Goal: Information Seeking & Learning: Learn about a topic

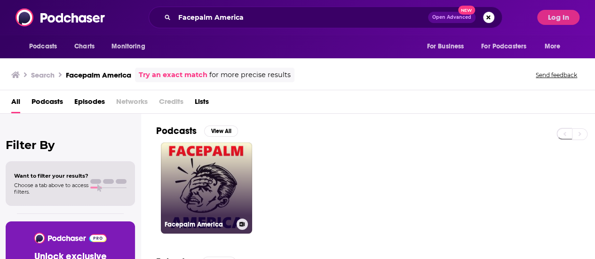
click at [213, 172] on link "Facepalm America" at bounding box center [206, 188] width 91 height 91
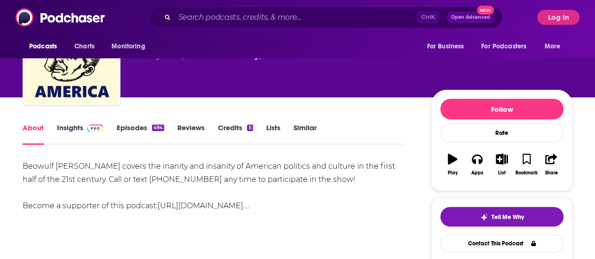
scroll to position [56, 0]
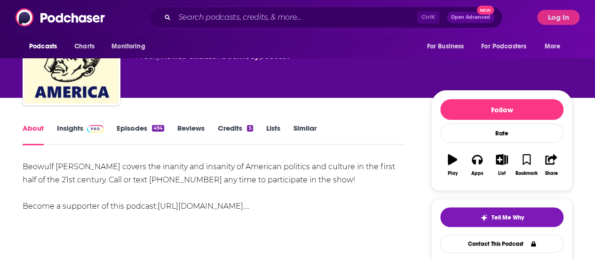
click at [63, 127] on link "Insights" at bounding box center [80, 135] width 47 height 22
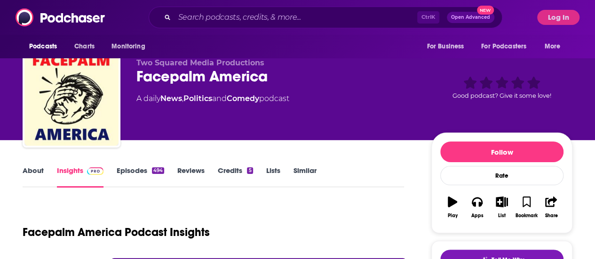
scroll to position [12, 0]
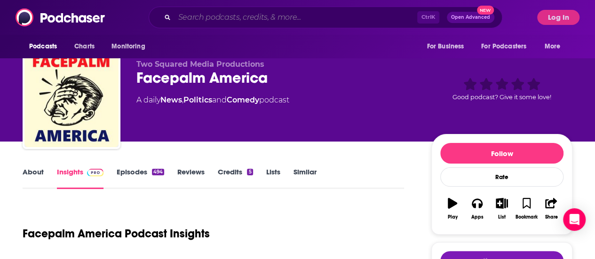
click at [215, 18] on input "Search podcasts, credits, & more..." at bounding box center [296, 17] width 243 height 15
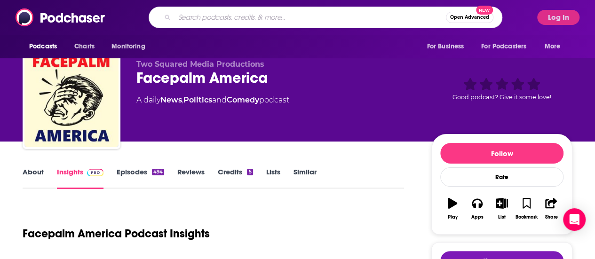
paste input "The [PERSON_NAME] Show"
type input "The [PERSON_NAME] Show"
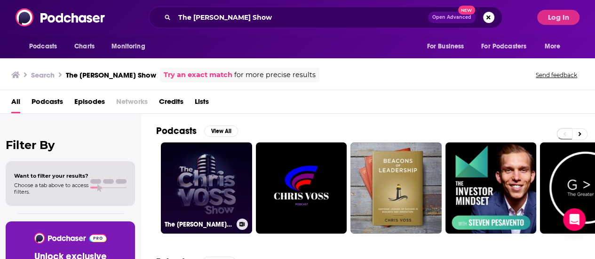
click at [200, 182] on link "The [PERSON_NAME] Show" at bounding box center [206, 188] width 91 height 91
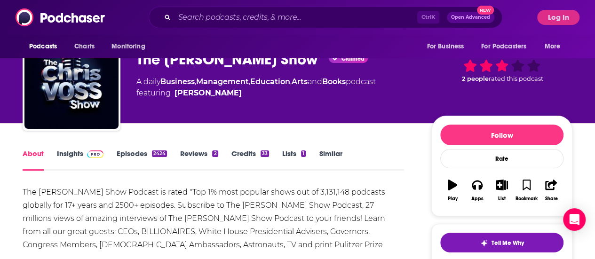
scroll to position [32, 0]
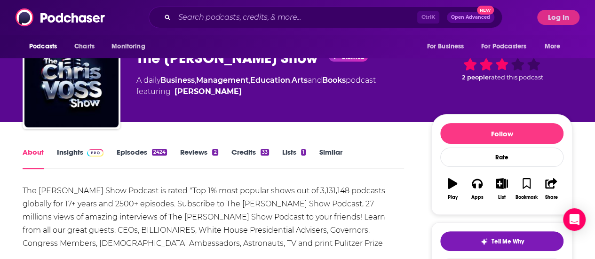
click at [78, 159] on link "Insights" at bounding box center [80, 159] width 47 height 22
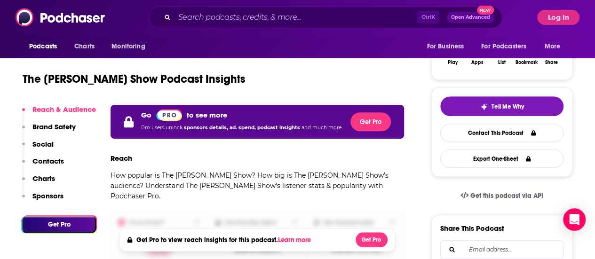
scroll to position [166, 0]
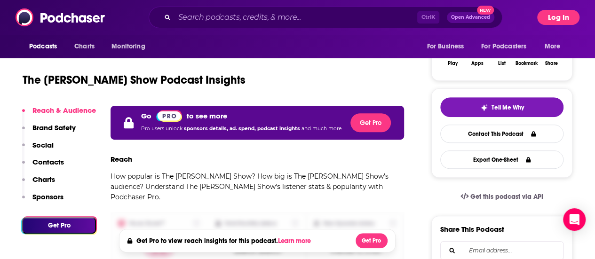
click at [557, 23] on button "Log In" at bounding box center [558, 17] width 42 height 15
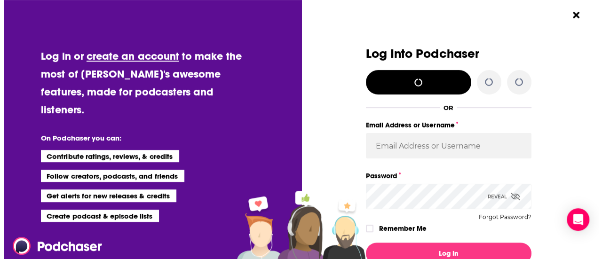
scroll to position [0, 0]
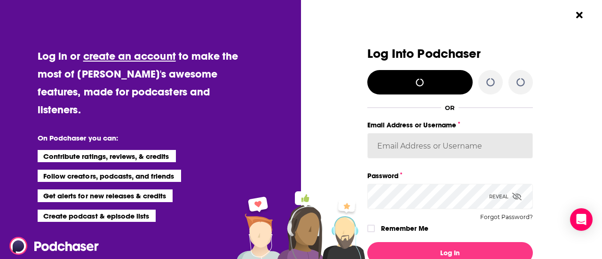
type input "[PERSON_NAME][EMAIL_ADDRESS][DOMAIN_NAME]"
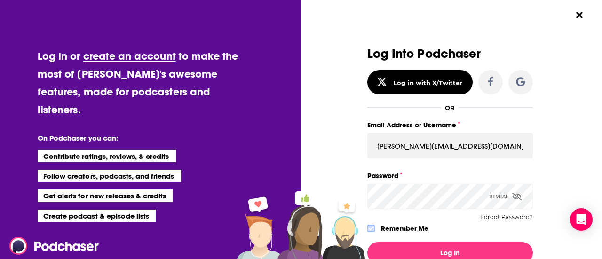
click at [369, 229] on icon "Dialog" at bounding box center [371, 229] width 6 height 6
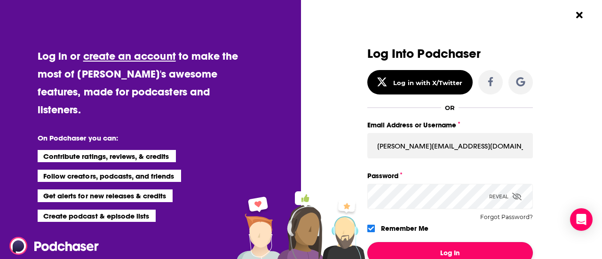
click at [425, 251] on button "Log In" at bounding box center [450, 253] width 166 height 22
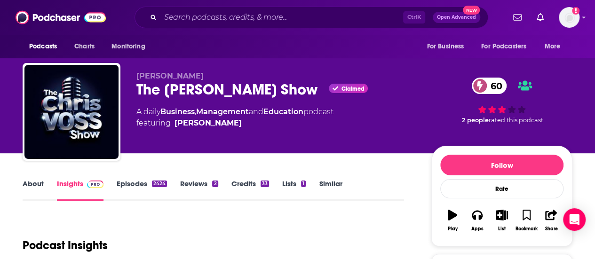
click at [296, 5] on div "Podcasts Charts Monitoring Ctrl K Open Advanced New For Business For Podcasters…" at bounding box center [297, 17] width 595 height 35
click at [295, 18] on input "Search podcasts, credits, & more..." at bounding box center [281, 17] width 243 height 15
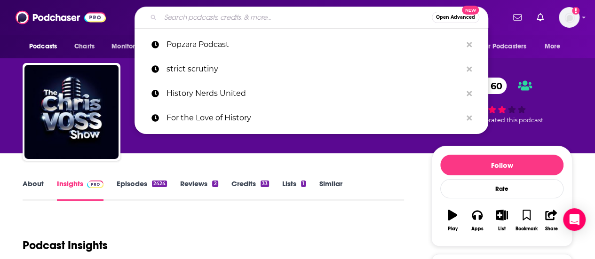
paste input "Facepalm America"
type input "Facepalm America"
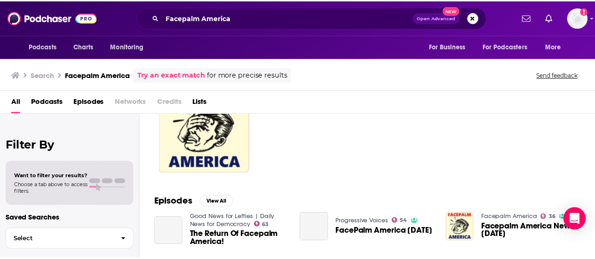
scroll to position [62, 0]
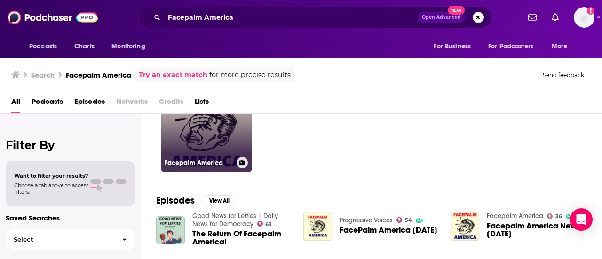
click at [209, 147] on link "36 Facepalm America" at bounding box center [206, 126] width 91 height 91
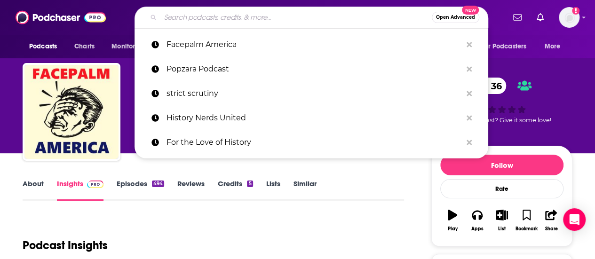
click at [256, 15] on input "Search podcasts, credits, & more..." at bounding box center [295, 17] width 271 height 15
paste input "JENerational Change"
type input "JENerational Change"
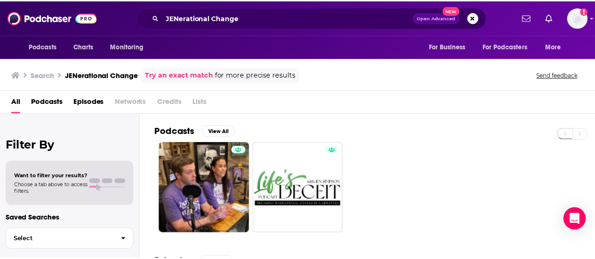
scroll to position [27, 0]
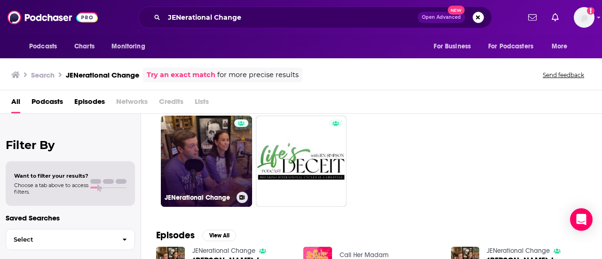
click at [179, 148] on link "JENerational Change" at bounding box center [206, 161] width 91 height 91
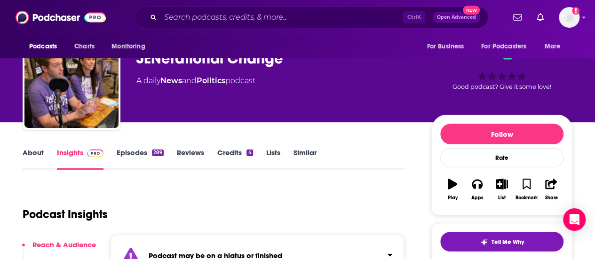
scroll to position [28, 0]
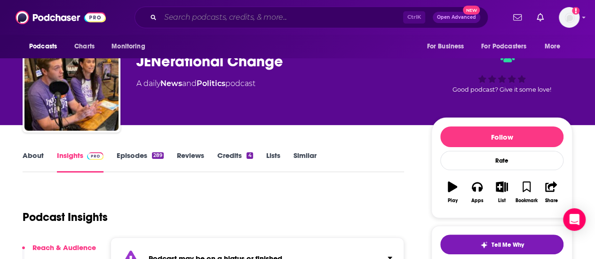
click at [287, 14] on input "Search podcasts, credits, & more..." at bounding box center [281, 17] width 243 height 15
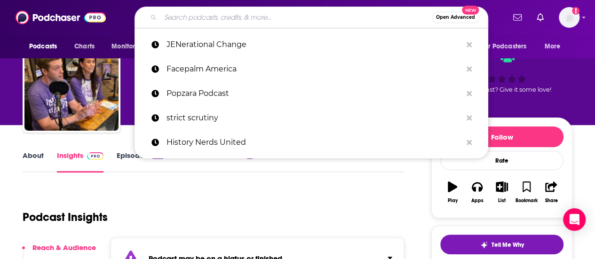
paste input "Where We Go Next"
type input "Where We Go Next"
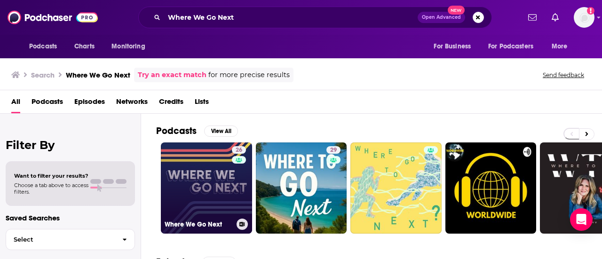
click at [202, 196] on link "26 Where We Go Next" at bounding box center [206, 188] width 91 height 91
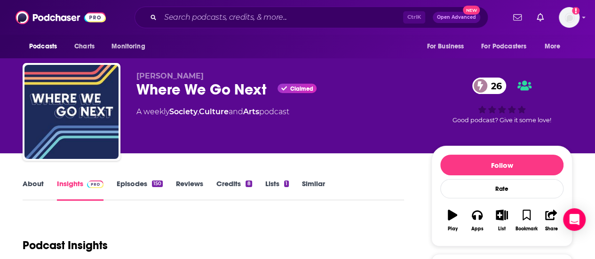
click at [340, 127] on div "[PERSON_NAME] Where We Go Next Claimed 26 A weekly Society , Culture and Arts p…" at bounding box center [276, 108] width 280 height 75
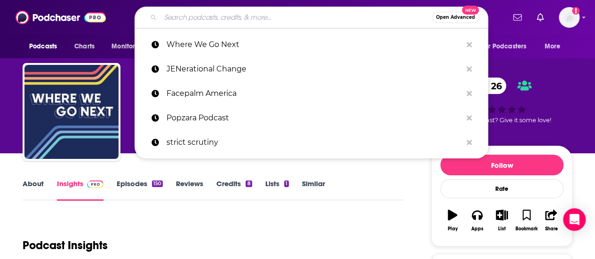
click at [236, 14] on input "Search podcasts, credits, & more..." at bounding box center [295, 17] width 271 height 15
paste input "WashingtonWise"
type input "WashingtonWise"
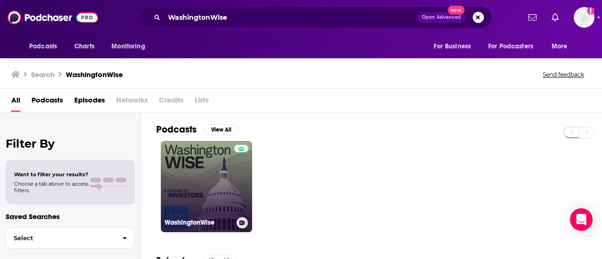
click at [213, 167] on link "WashingtonWise" at bounding box center [206, 186] width 91 height 91
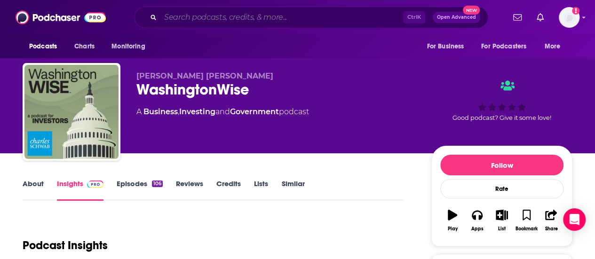
click at [194, 20] on input "Search podcasts, credits, & more..." at bounding box center [281, 17] width 243 height 15
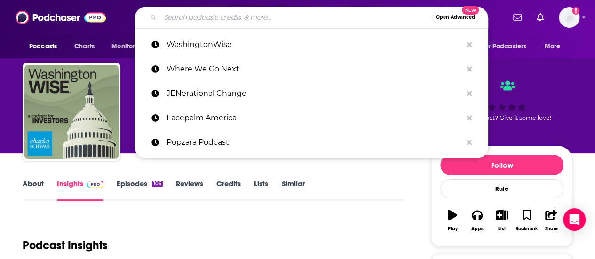
paste input "TechNation Radio Podcast"
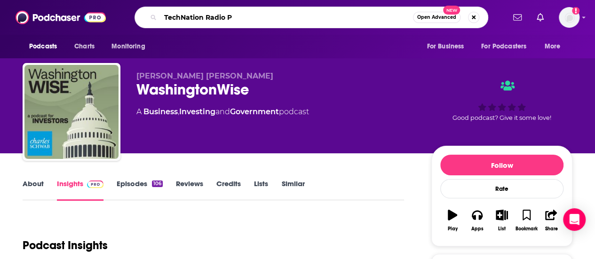
type input "TechNation Radio"
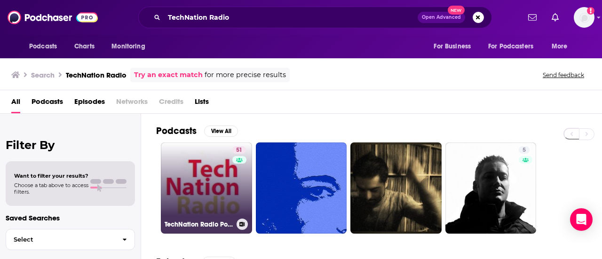
click at [223, 177] on link "51 TechNation Radio Podcast" at bounding box center [206, 188] width 91 height 91
